Goal: Information Seeking & Learning: Find specific page/section

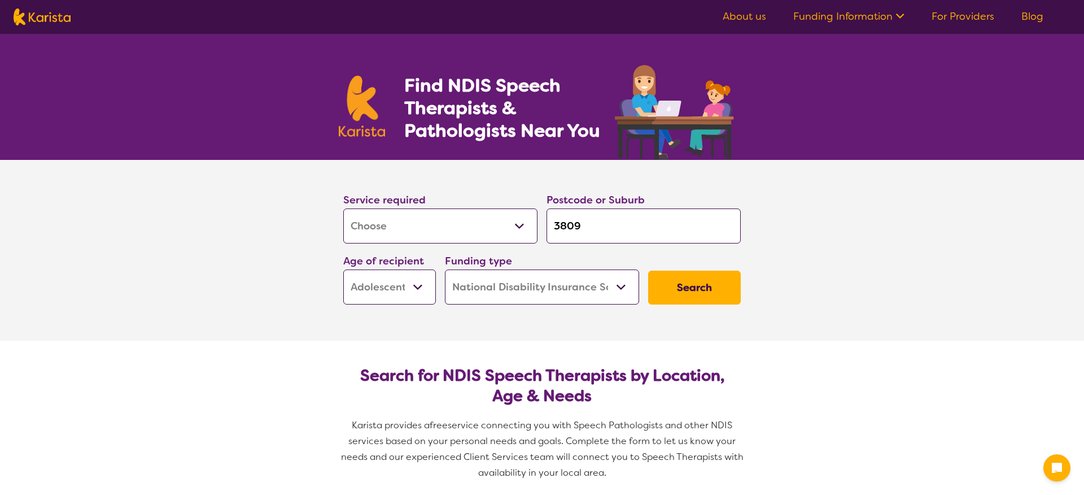
select select "[MEDICAL_DATA]"
select select "AS"
select select "NDIS"
select select "[MEDICAL_DATA]"
select select "AS"
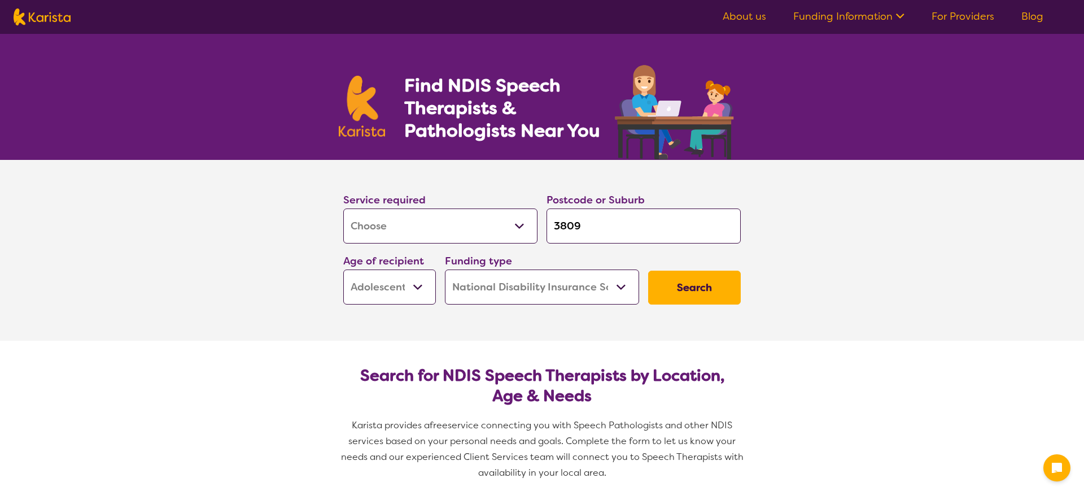
select select "NDIS"
click at [424, 218] on select "Allied Health Assistant Assessment ([MEDICAL_DATA] or [MEDICAL_DATA]) Behaviour…" at bounding box center [440, 225] width 194 height 35
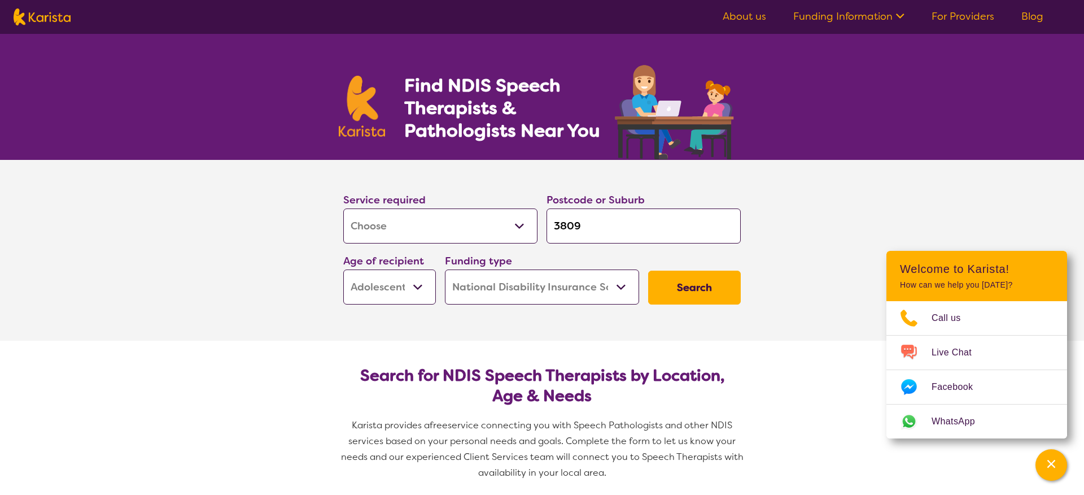
click at [478, 225] on select "Allied Health Assistant Assessment ([MEDICAL_DATA] or [MEDICAL_DATA]) Behaviour…" at bounding box center [440, 225] width 194 height 35
select select "Behaviour support"
click at [610, 223] on input "3809" at bounding box center [644, 225] width 194 height 35
type input "380"
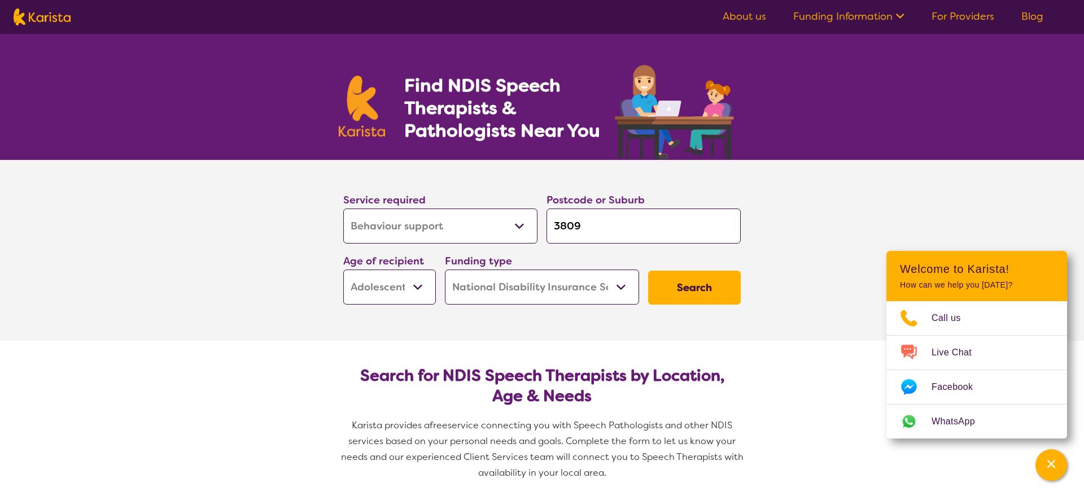
type input "380"
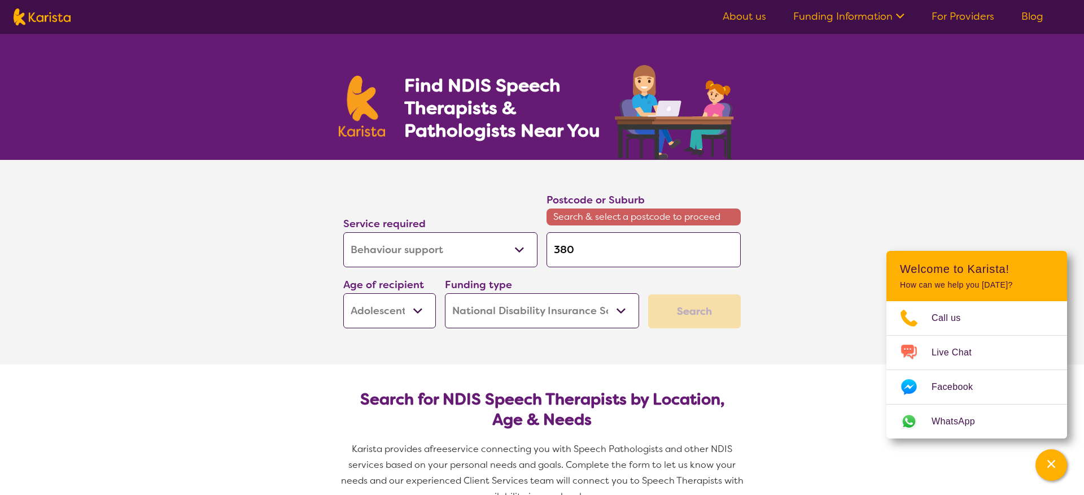
type input "38"
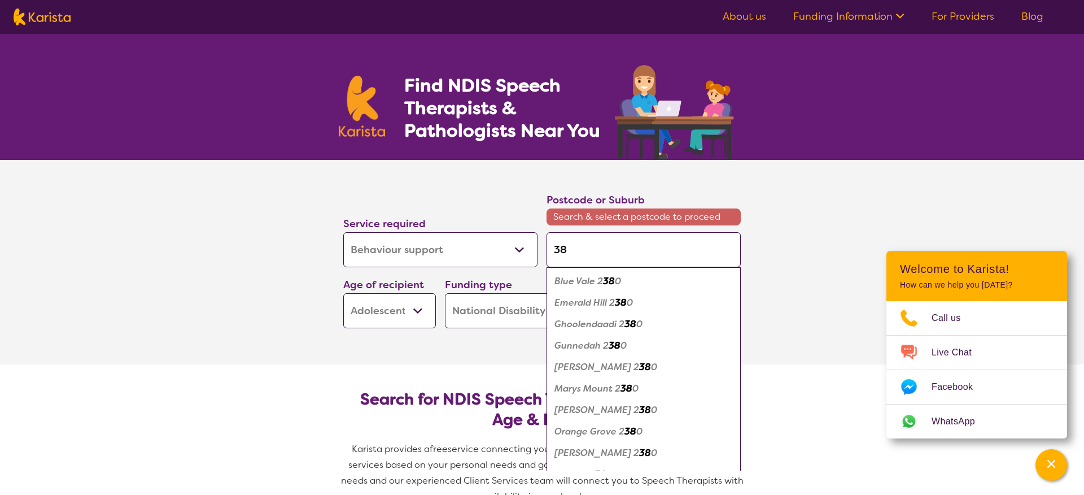
type input "381"
type input "3810"
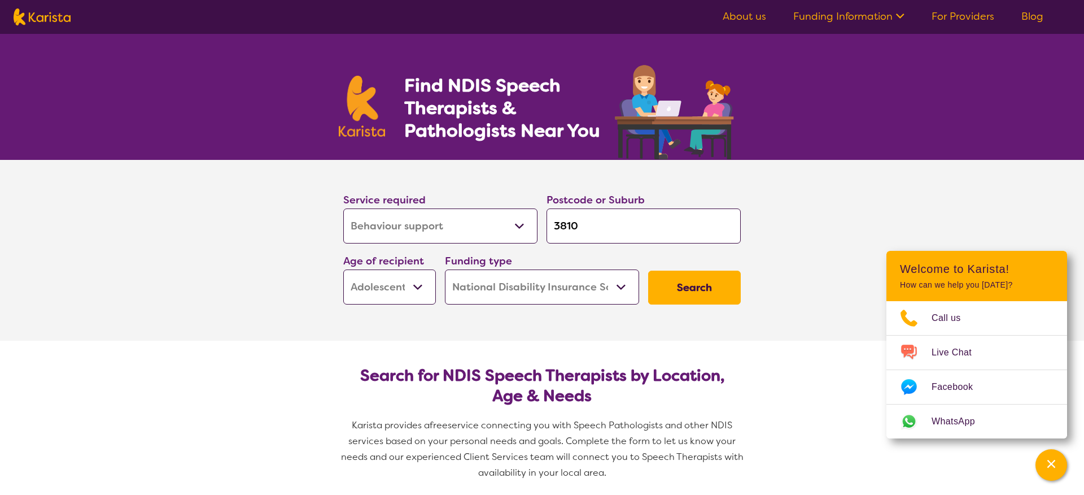
click at [761, 191] on section "Service required Allied Health Assistant Assessment ([MEDICAL_DATA] or [MEDICAL…" at bounding box center [542, 250] width 452 height 181
click at [596, 225] on input "3810" at bounding box center [644, 225] width 194 height 35
type input "381"
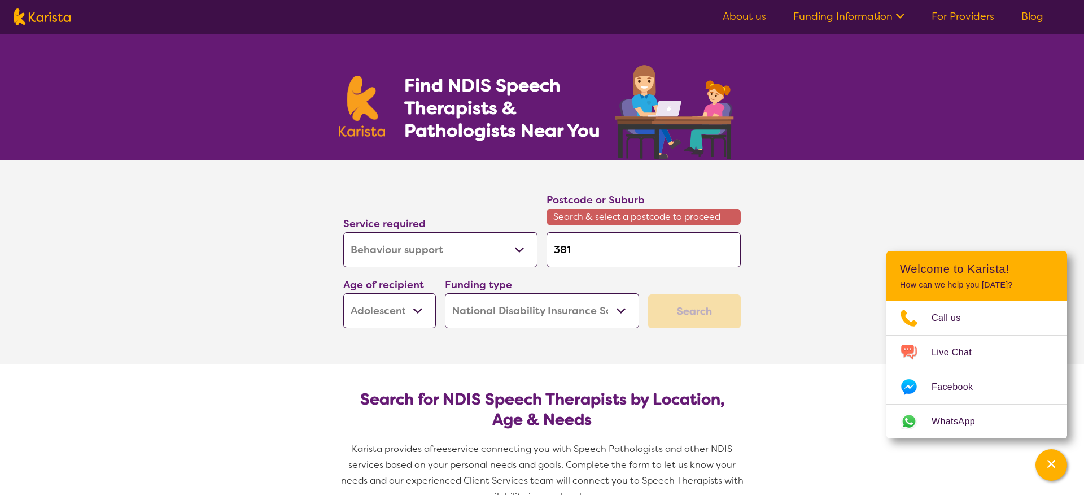
type input "38"
type input "3"
type input "31"
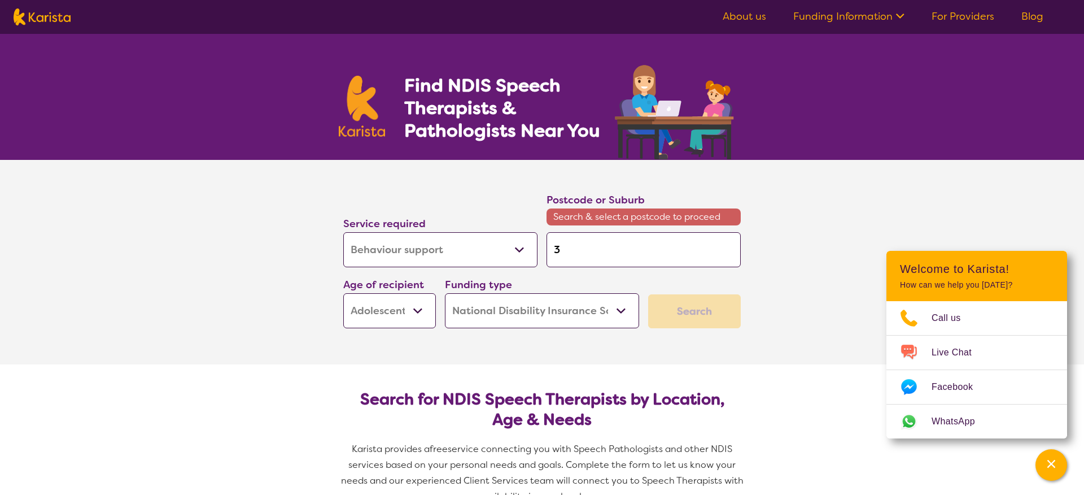
type input "31"
type input "319"
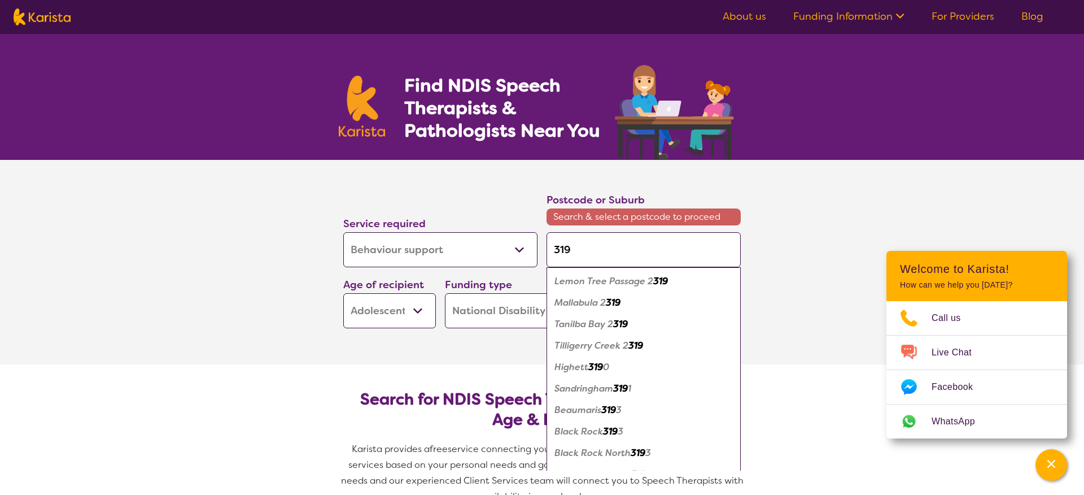
type input "3192"
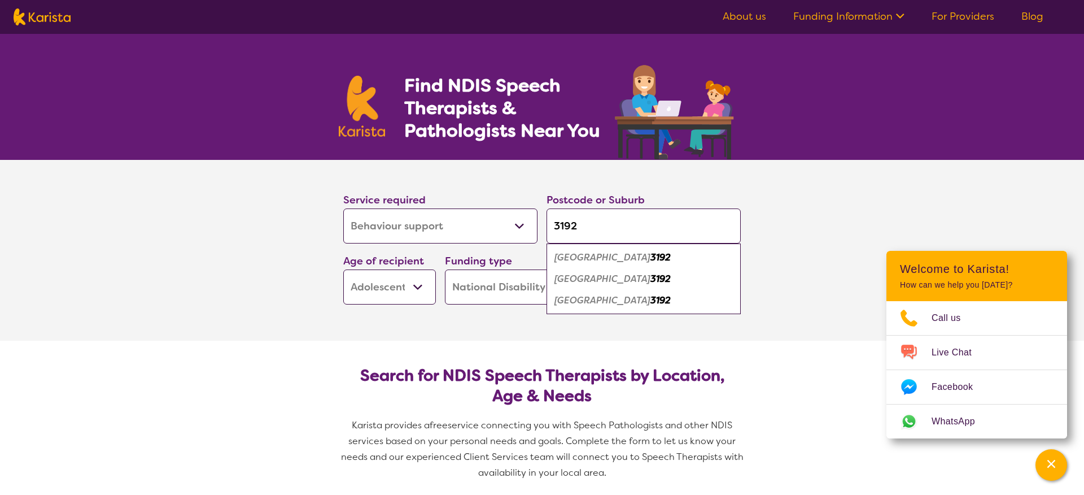
click at [571, 256] on em "[GEOGRAPHIC_DATA]" at bounding box center [603, 257] width 96 height 12
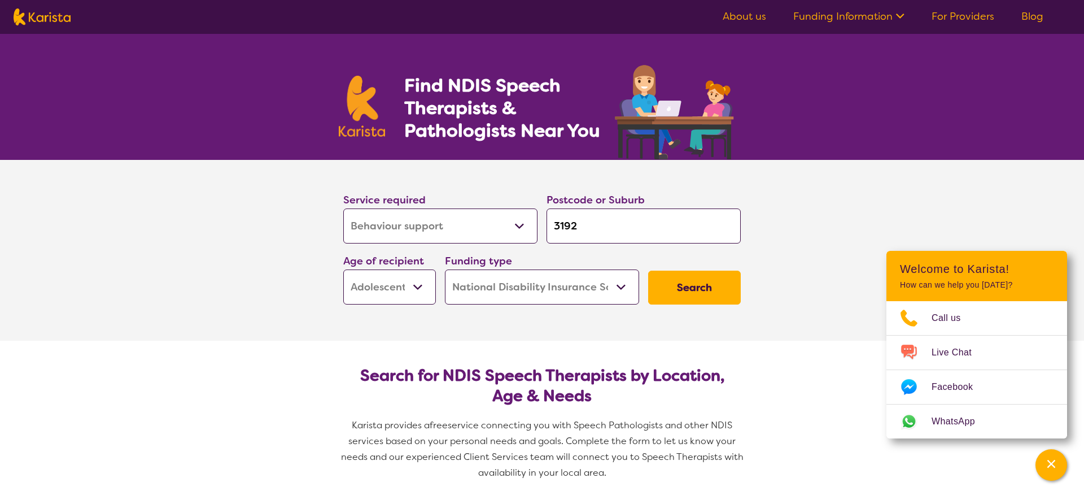
click at [592, 230] on input "3192" at bounding box center [644, 225] width 194 height 35
type input "319"
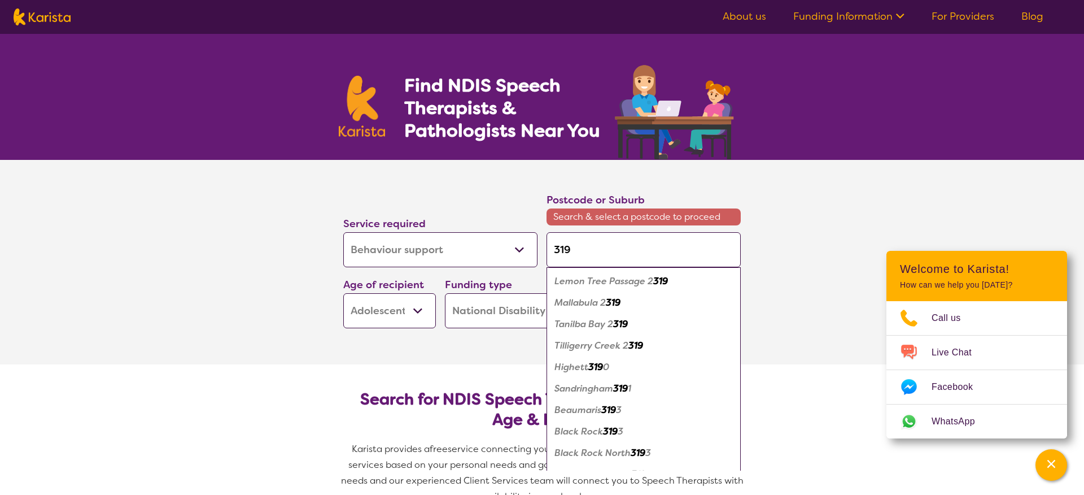
type input "3192"
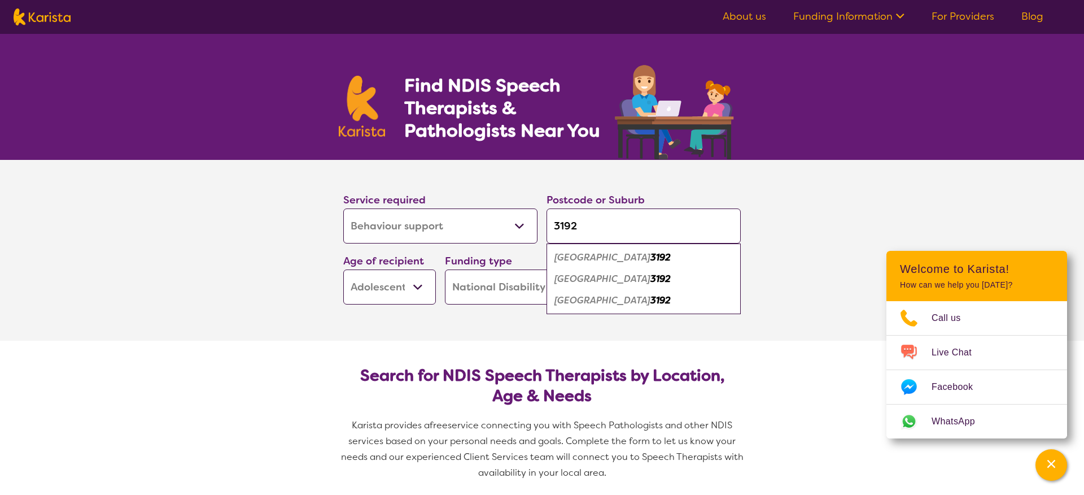
click at [598, 256] on em "[GEOGRAPHIC_DATA]" at bounding box center [603, 257] width 96 height 12
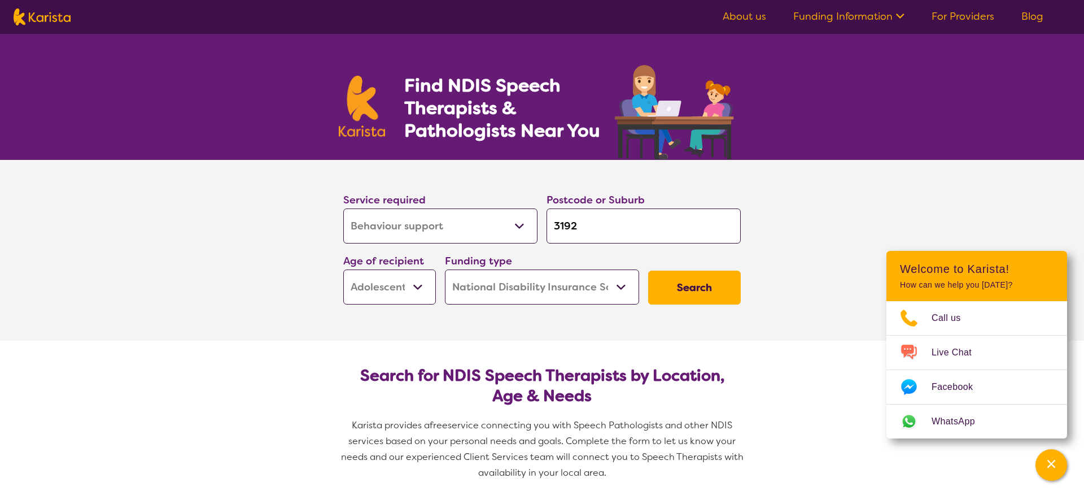
click at [406, 290] on select "Early Childhood - 0 to 9 Child - 10 to 11 Adolescent - 12 to 17 Adult - 18 to 6…" at bounding box center [389, 286] width 93 height 35
click at [501, 285] on select "Home Care Package (HCP) National Disability Insurance Scheme (NDIS) I don't know" at bounding box center [542, 286] width 194 height 35
click at [691, 283] on button "Search" at bounding box center [694, 288] width 93 height 34
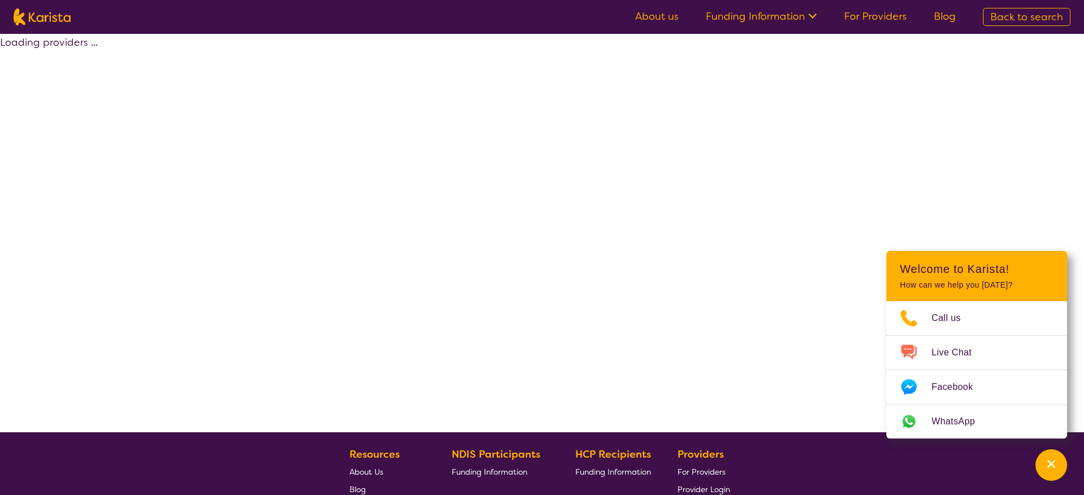
select select "by_score"
